Goal: Information Seeking & Learning: Check status

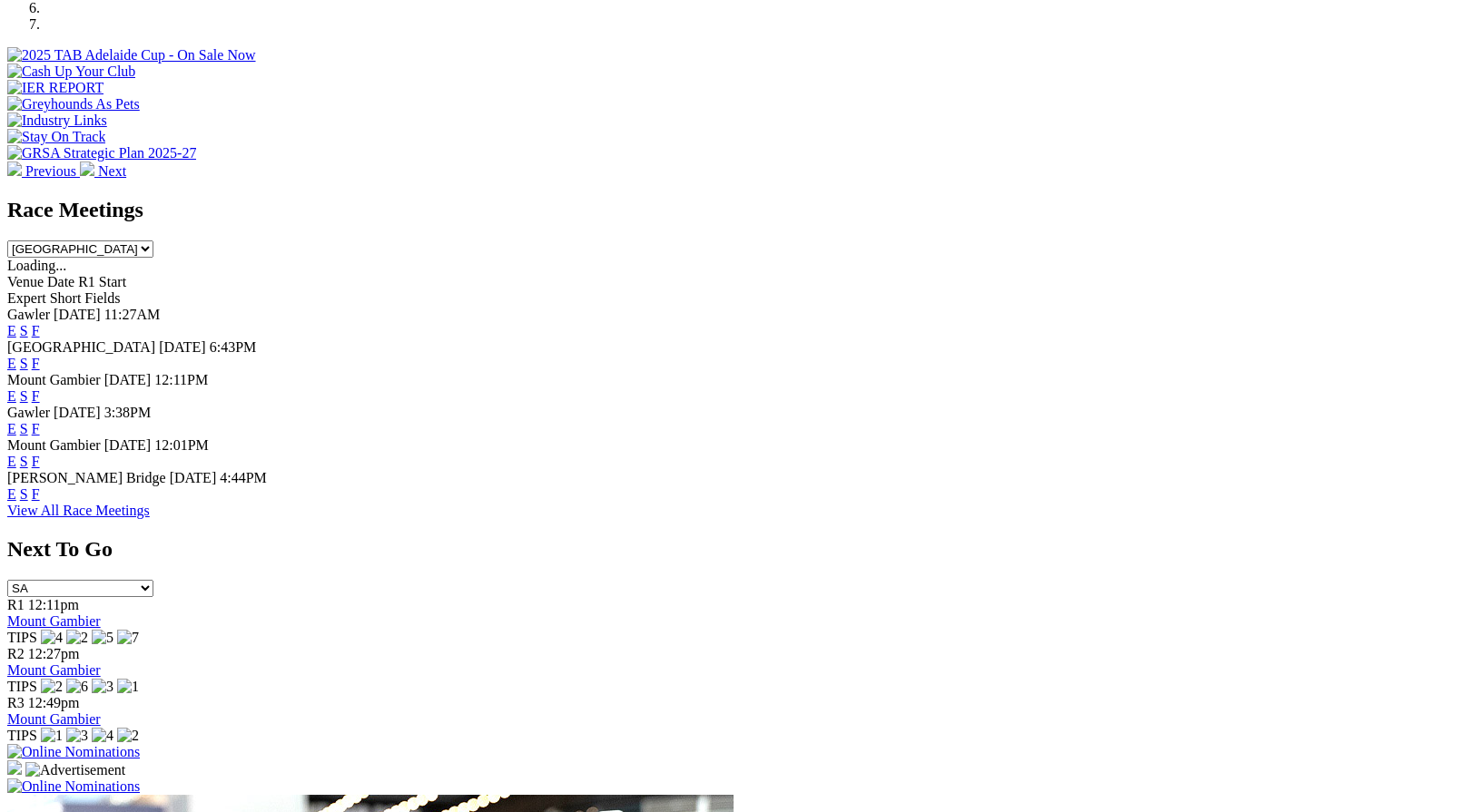
scroll to position [656, 0]
click at [40, 501] on link "F" at bounding box center [36, 493] width 8 height 15
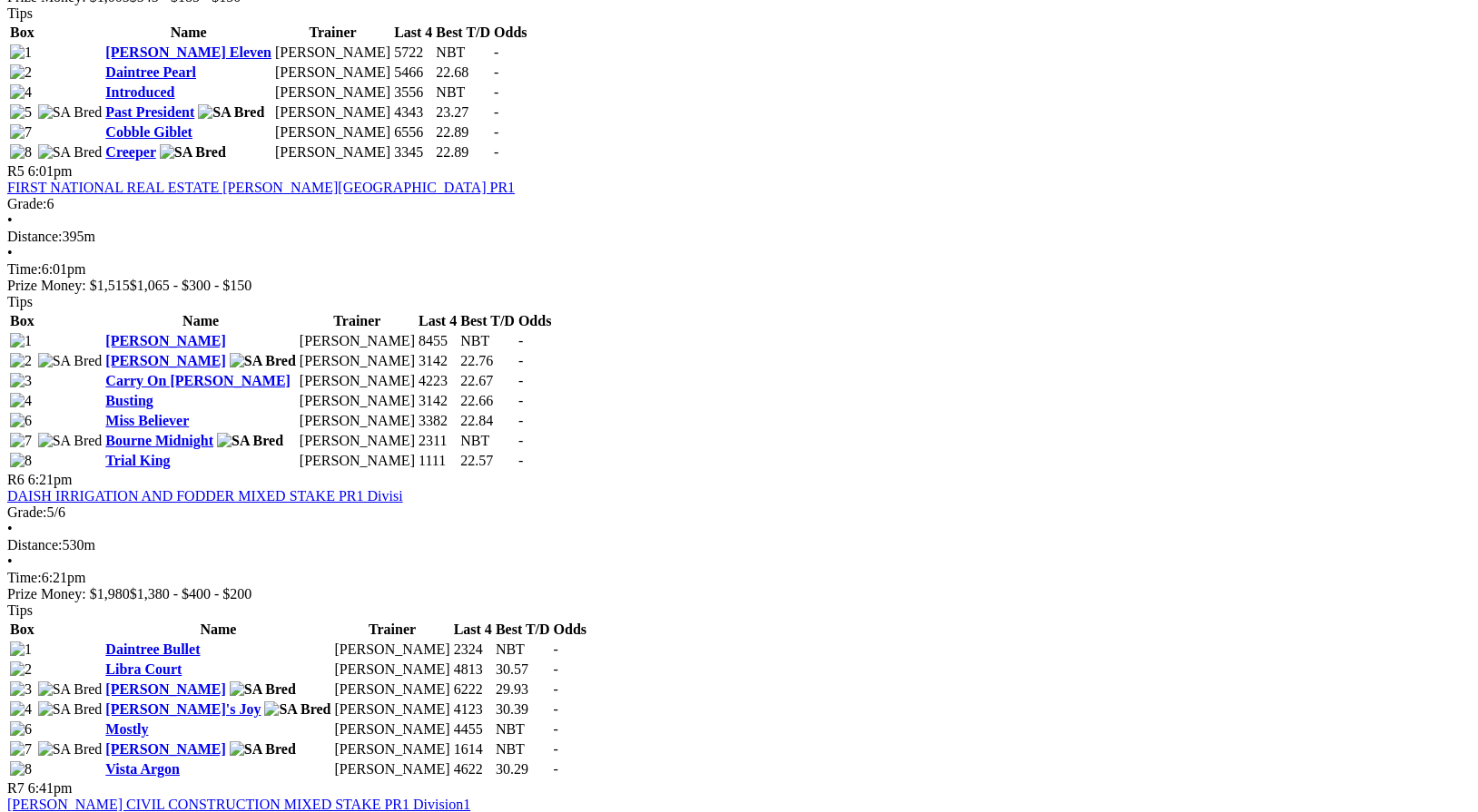
scroll to position [1980, 0]
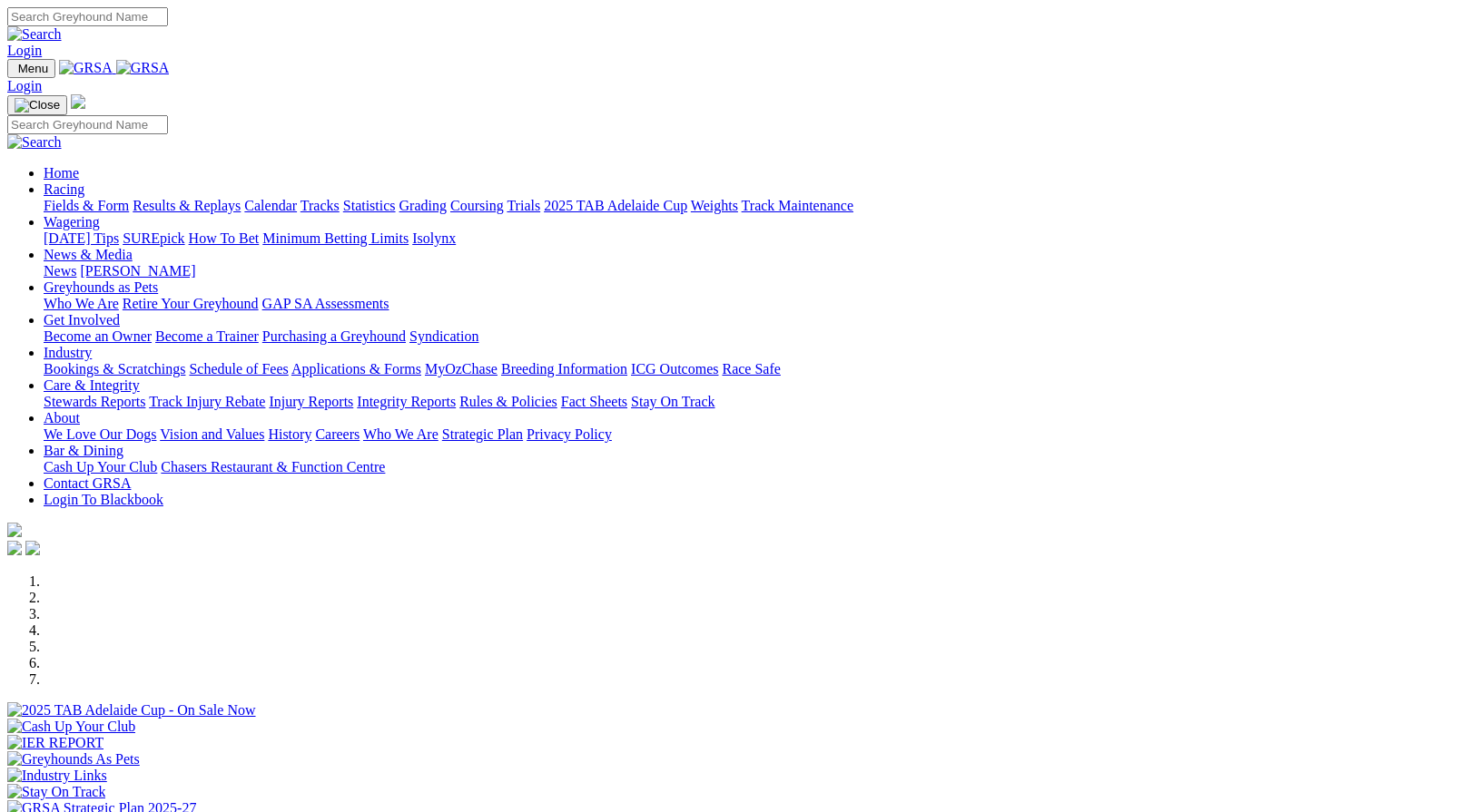
scroll to position [656, 0]
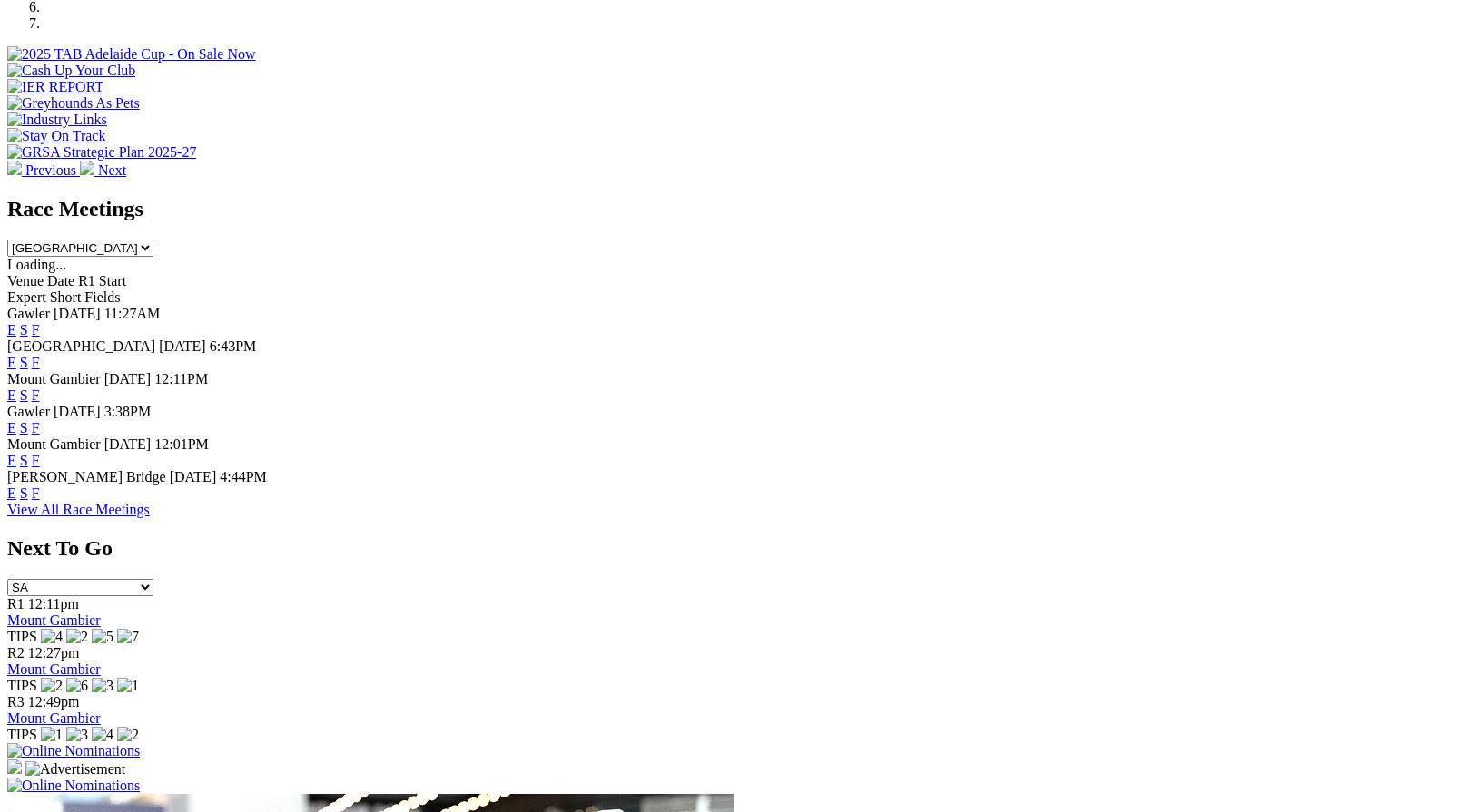
click at [40, 452] on link "F" at bounding box center [36, 460] width 8 height 15
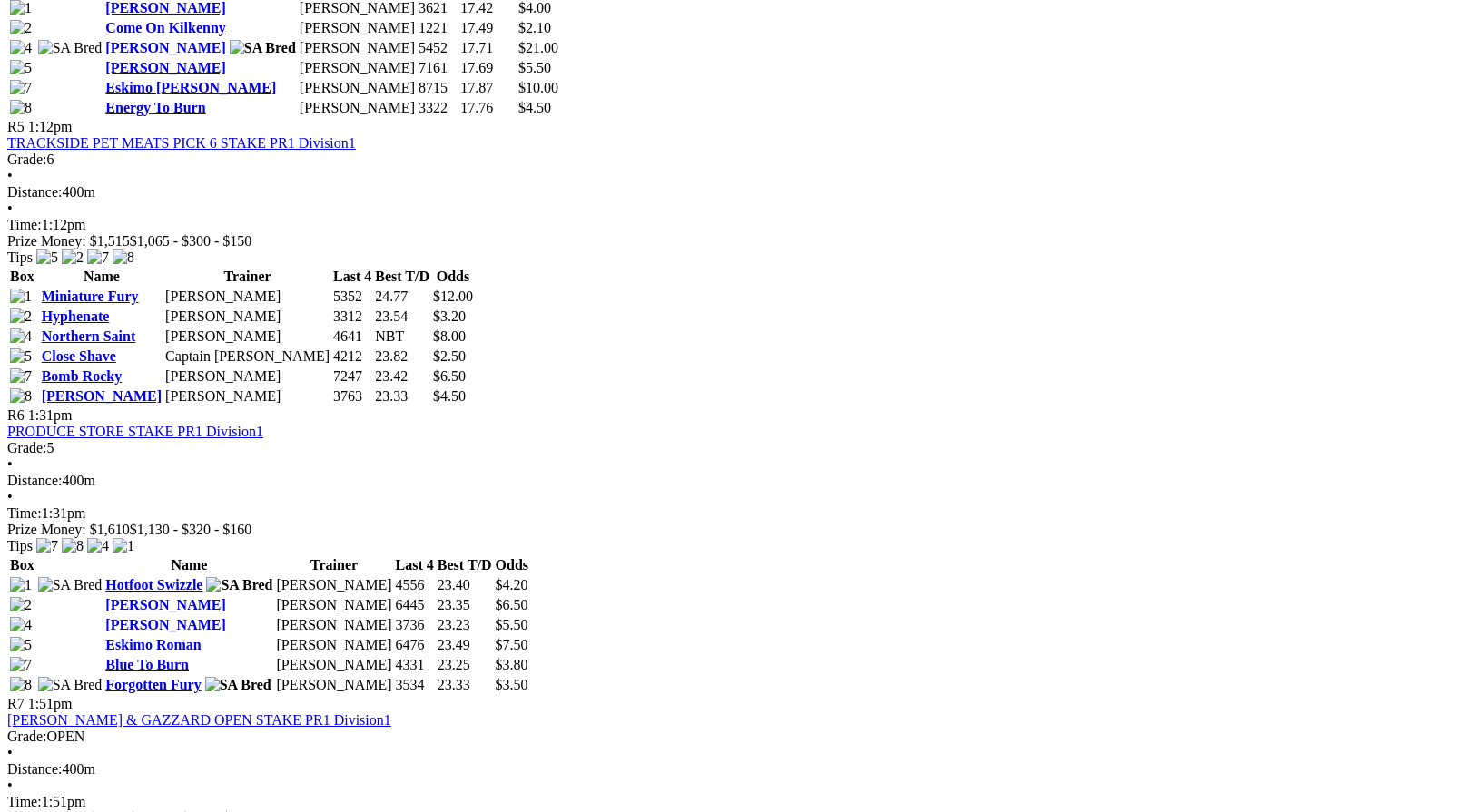
scroll to position [1943, 0]
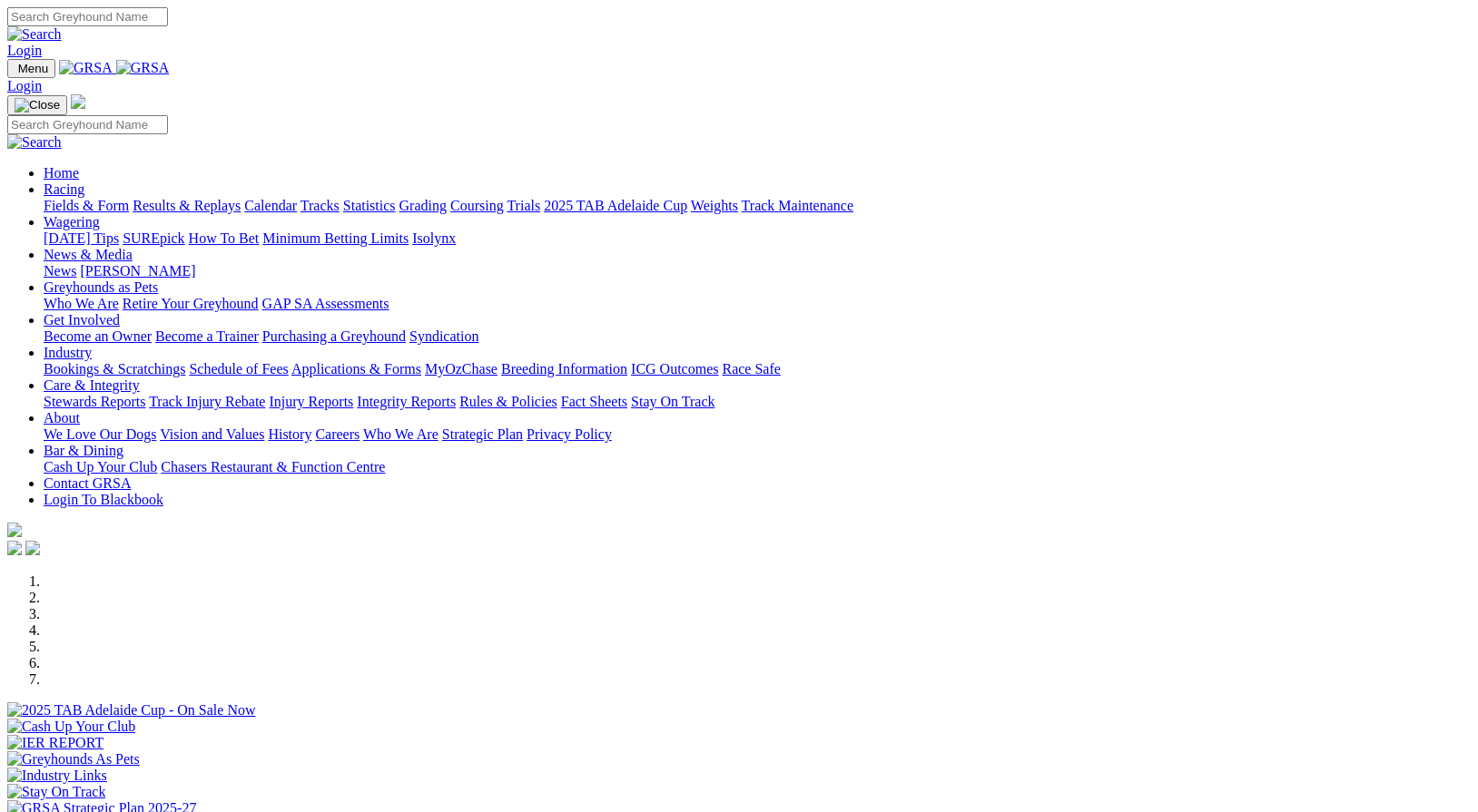
scroll to position [656, 0]
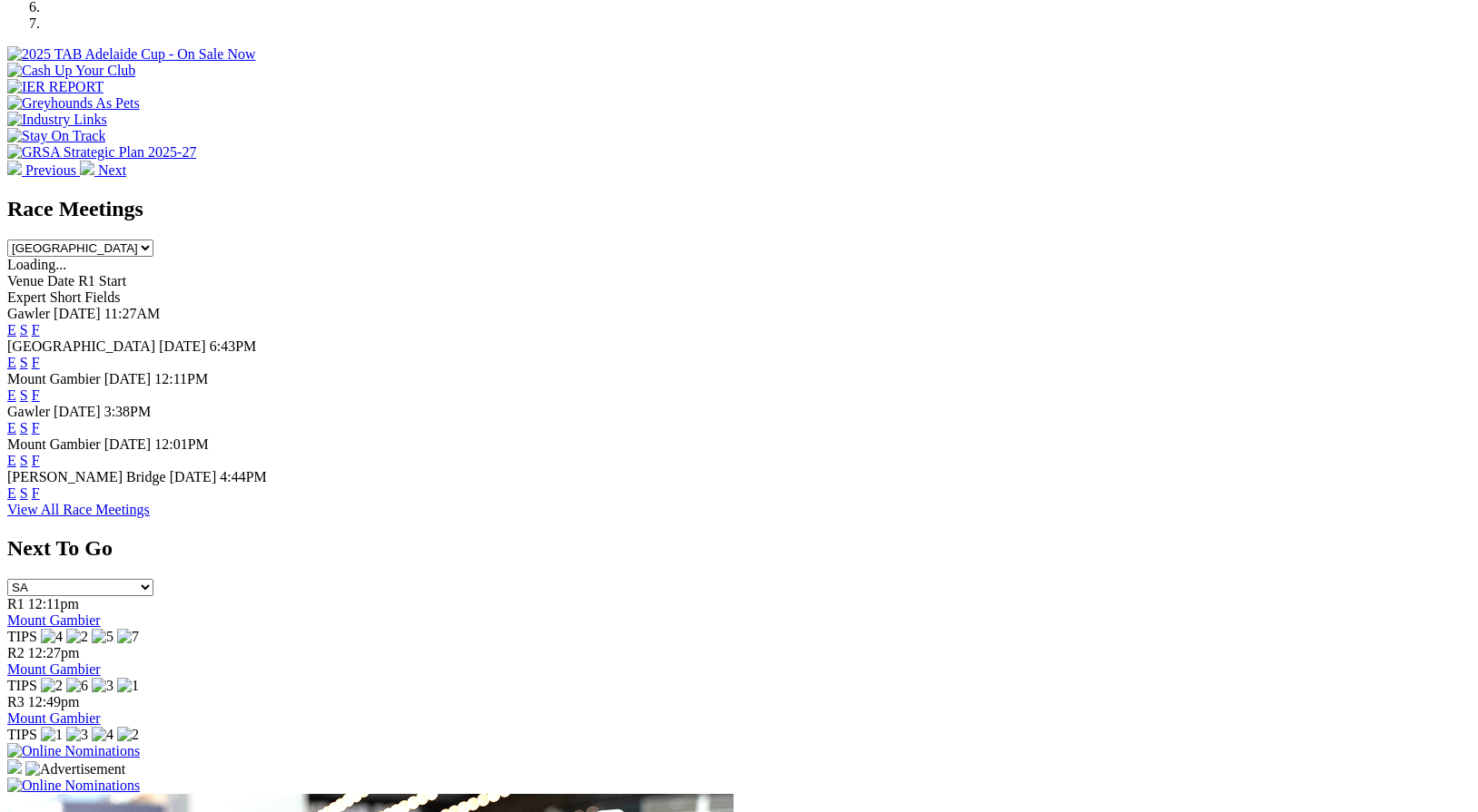
click at [40, 388] on link "F" at bounding box center [36, 395] width 8 height 15
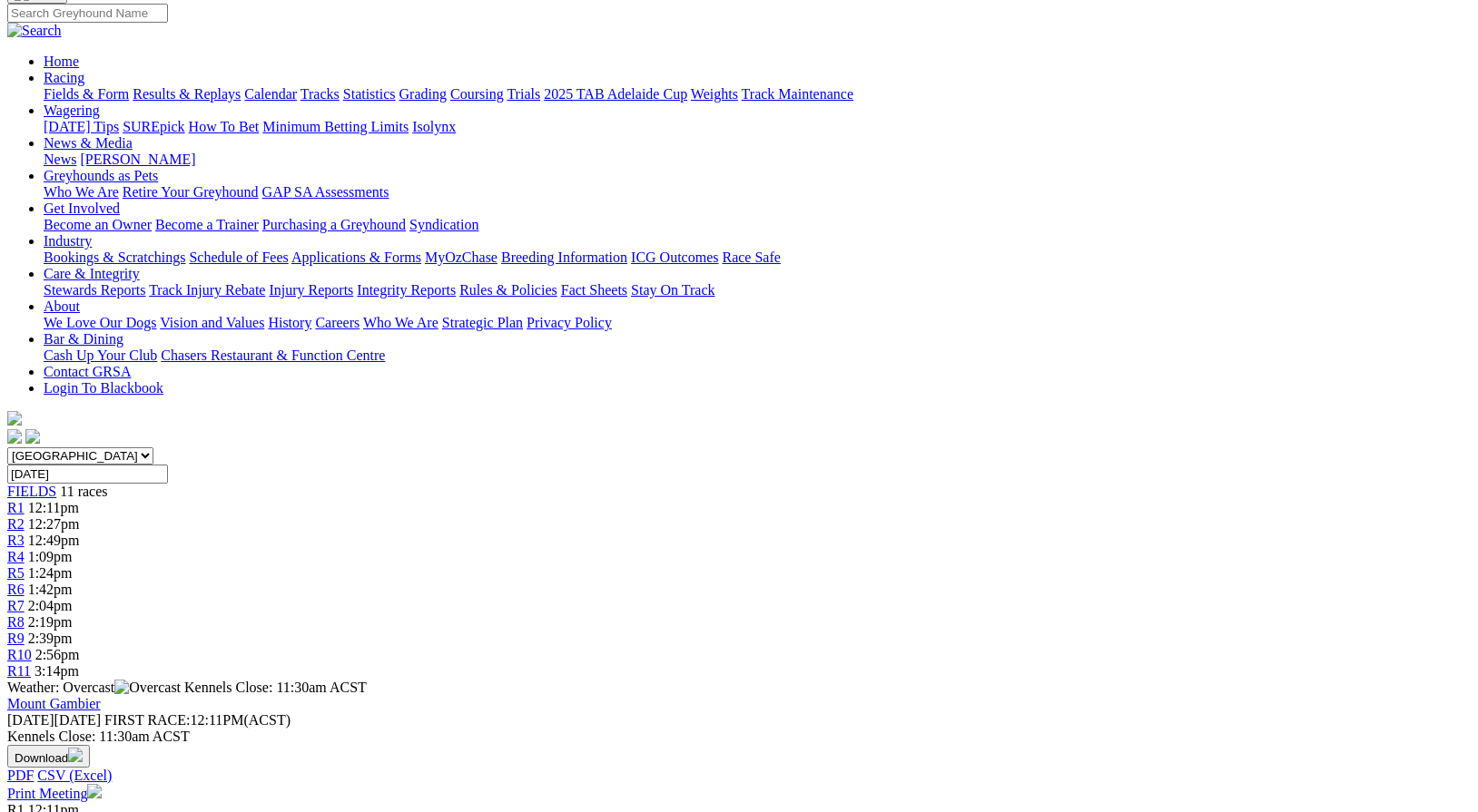
scroll to position [149, 0]
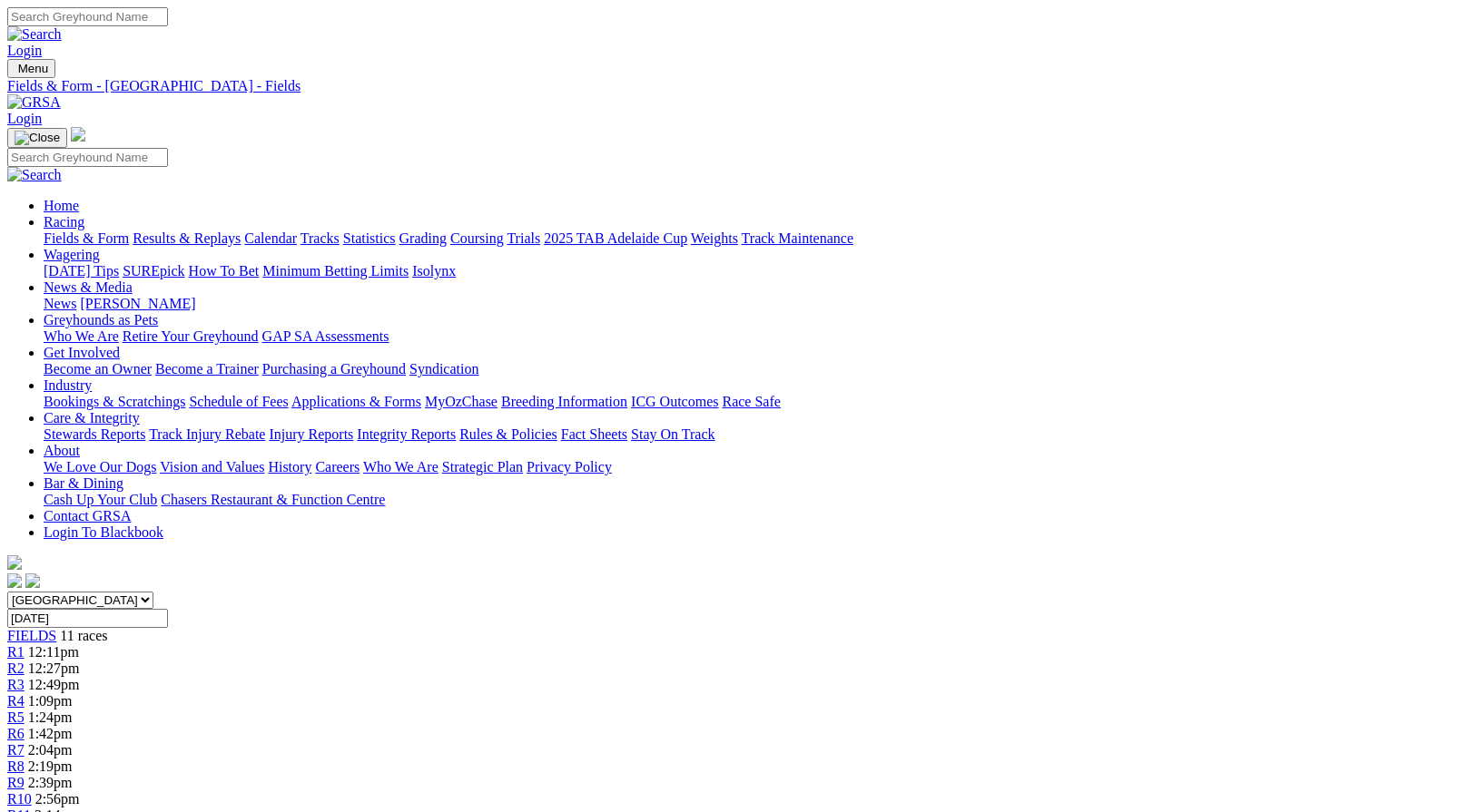
click at [140, 410] on link "Care & Integrity" at bounding box center [92, 418] width 96 height 15
click at [455, 426] on link "Integrity Reports" at bounding box center [406, 434] width 99 height 15
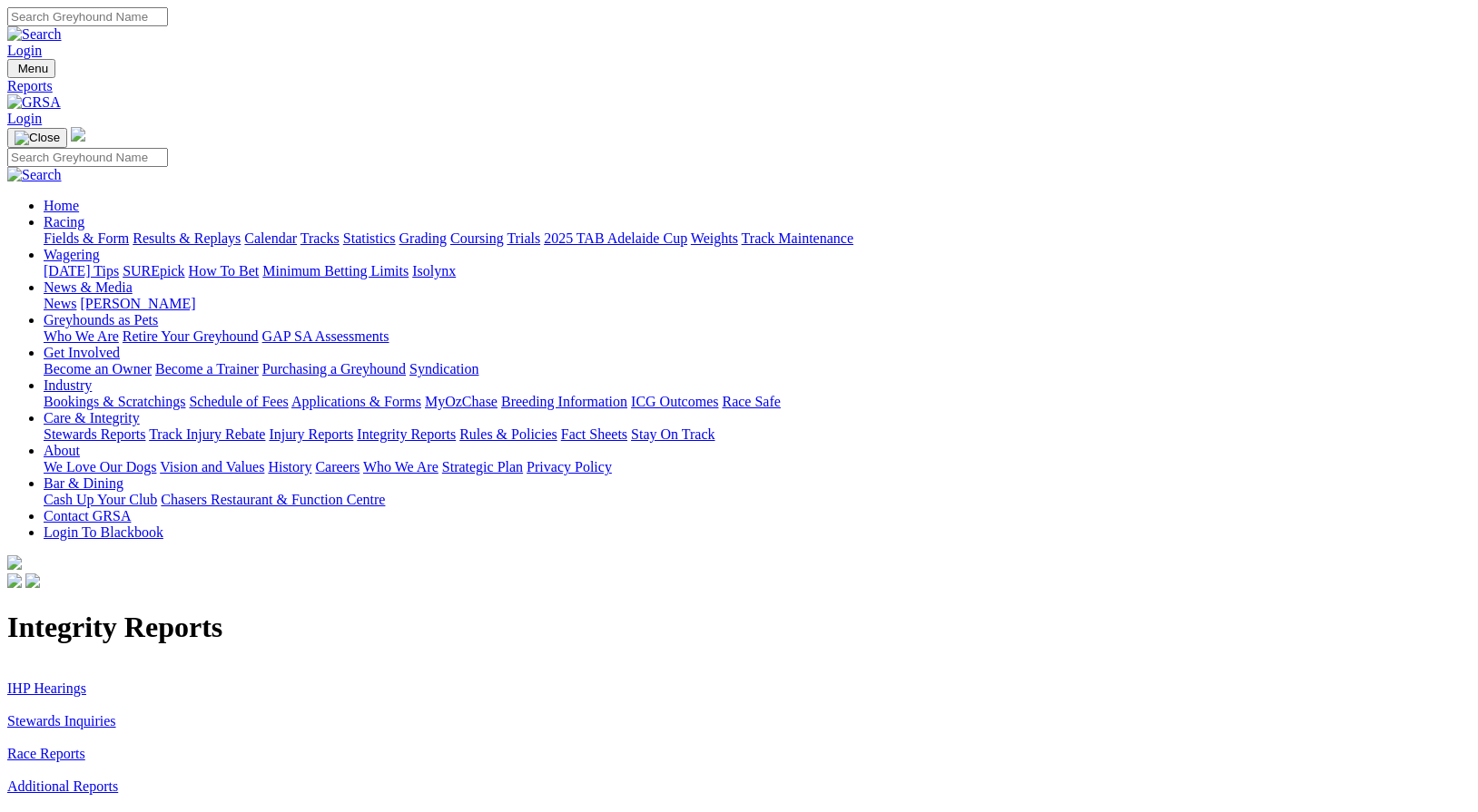
click at [116, 713] on link "Stewards Inquiries" at bounding box center [62, 720] width 109 height 15
